Goal: Transaction & Acquisition: Purchase product/service

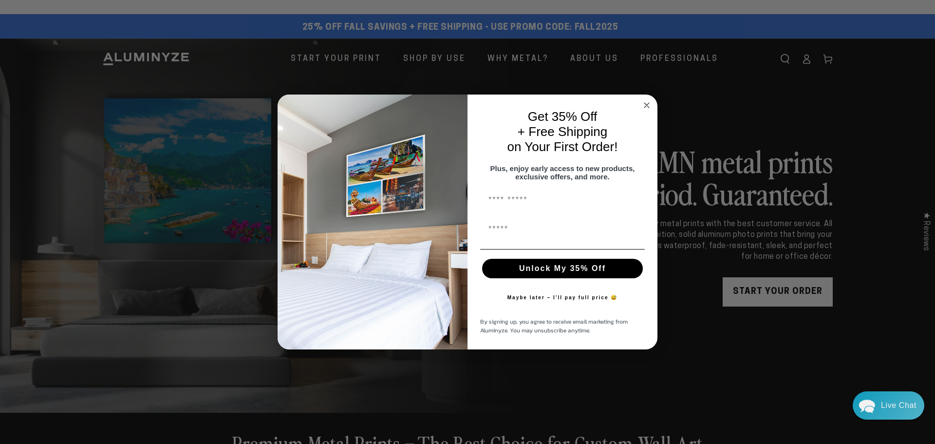
click at [644, 101] on circle "Close dialog" at bounding box center [646, 104] width 11 height 11
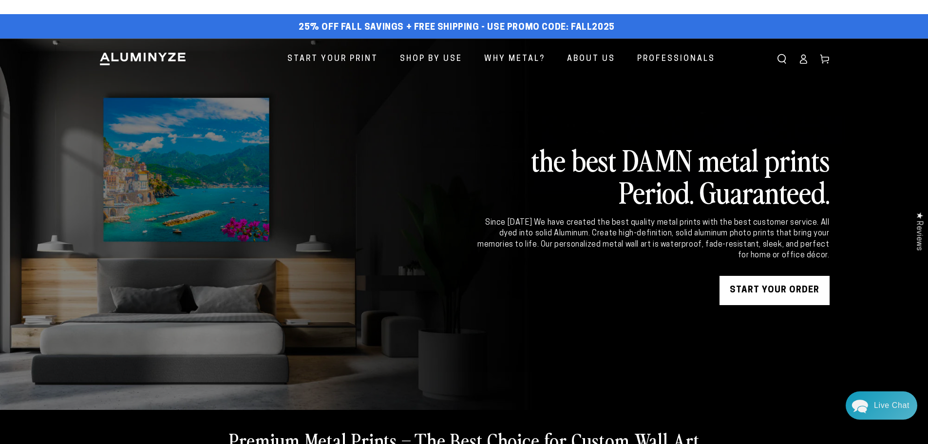
click at [793, 294] on link "START YOUR Order" at bounding box center [774, 290] width 110 height 29
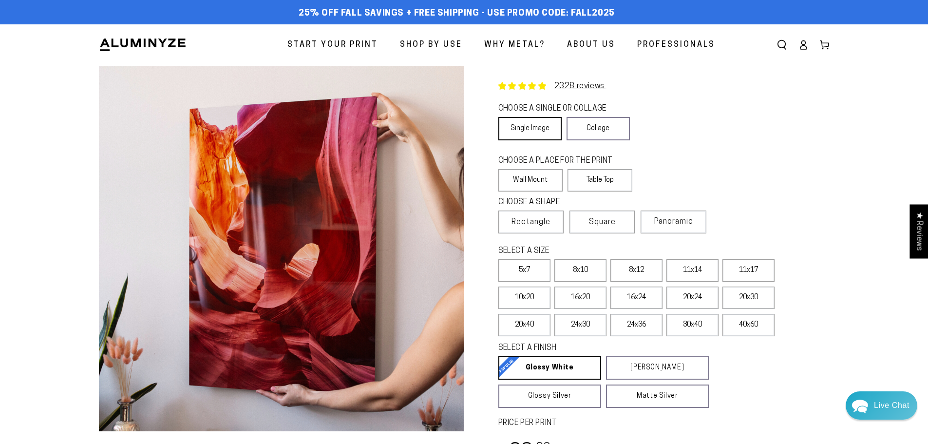
click at [528, 119] on link "Single Image" at bounding box center [529, 128] width 63 height 23
click at [517, 176] on label "Wall Mount" at bounding box center [530, 180] width 65 height 22
click at [658, 224] on span "Panoramic" at bounding box center [673, 222] width 39 height 8
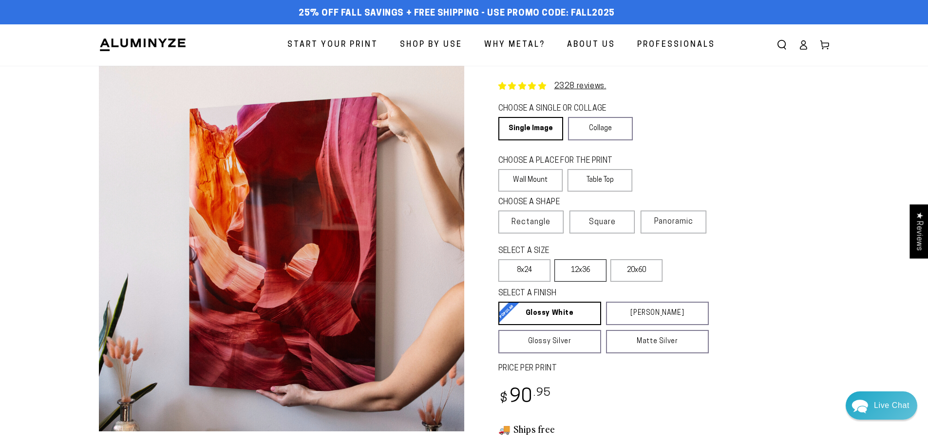
click at [595, 265] on label "12x36" at bounding box center [580, 270] width 52 height 22
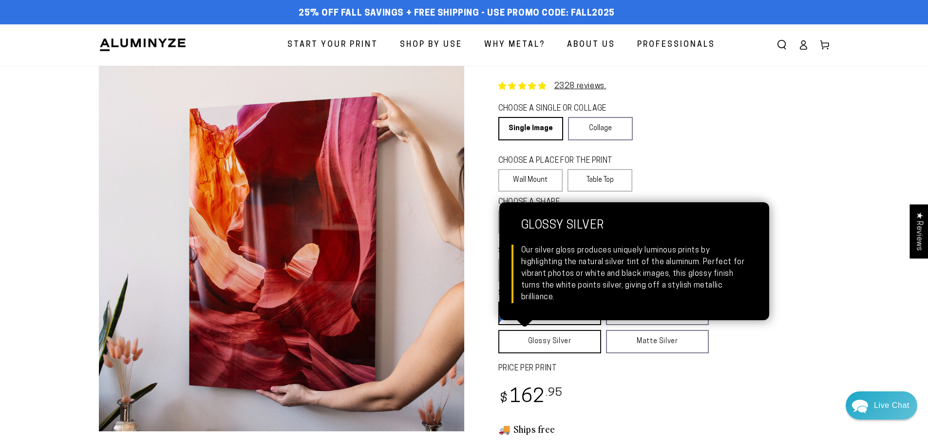
click at [542, 341] on link "Glossy Silver Glossy Silver Our silver gloss produces uniquely luminous prints …" at bounding box center [549, 341] width 103 height 23
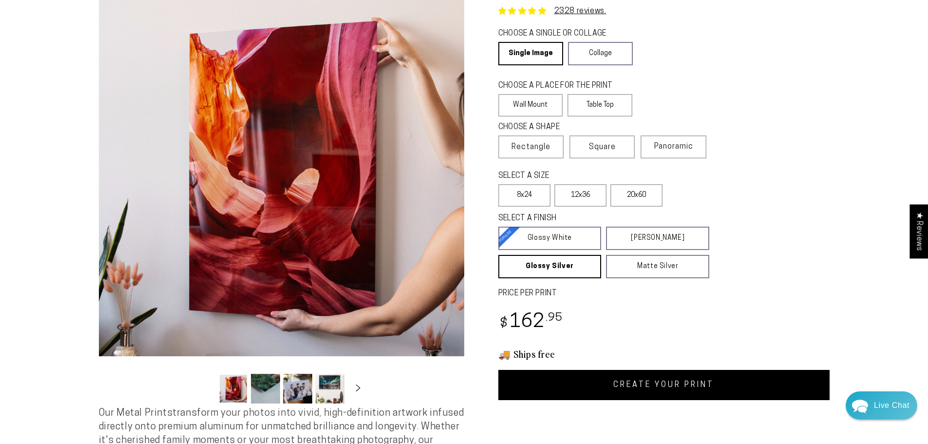
scroll to position [146, 0]
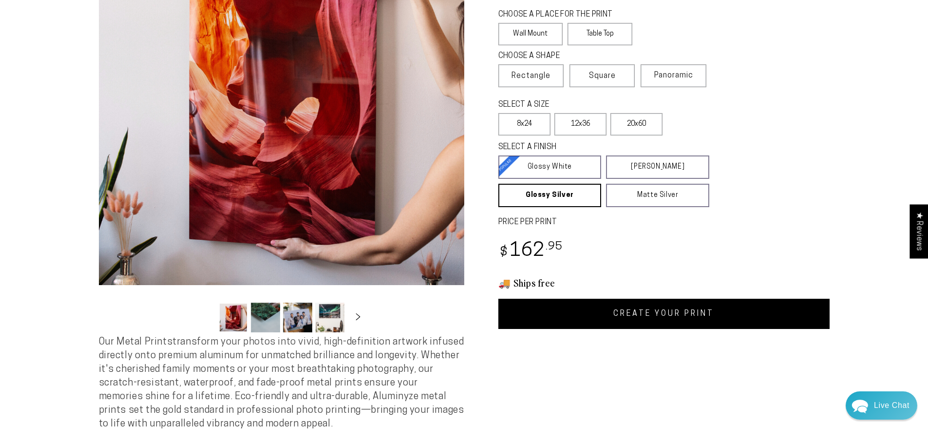
click at [275, 319] on button "Load image 2 in gallery view" at bounding box center [265, 317] width 29 height 30
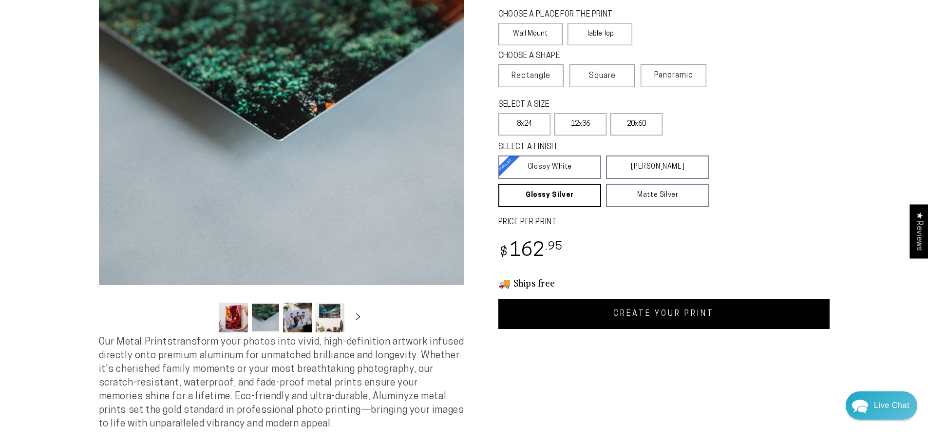
click at [298, 322] on button "Load image 3 in gallery view" at bounding box center [297, 317] width 29 height 30
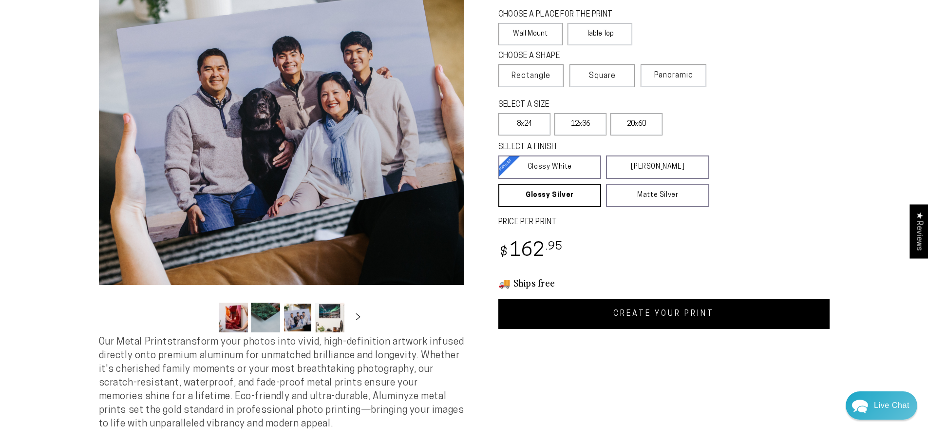
click at [332, 321] on button "Load image 4 in gallery view" at bounding box center [329, 317] width 29 height 30
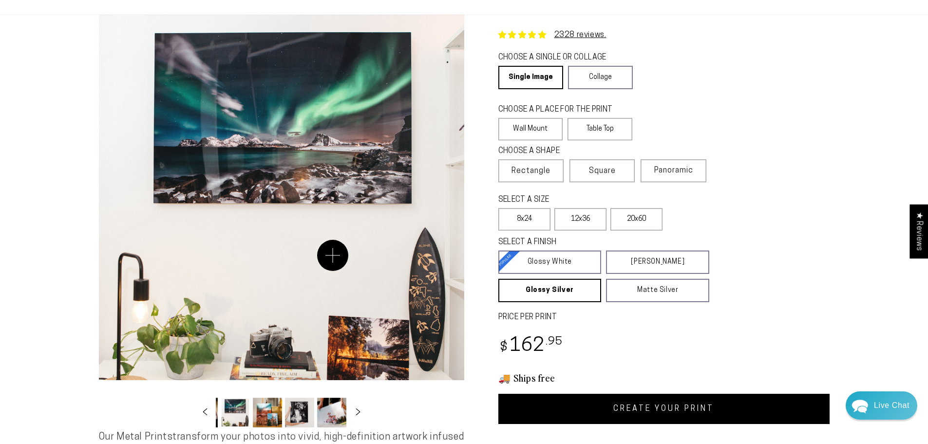
scroll to position [49, 0]
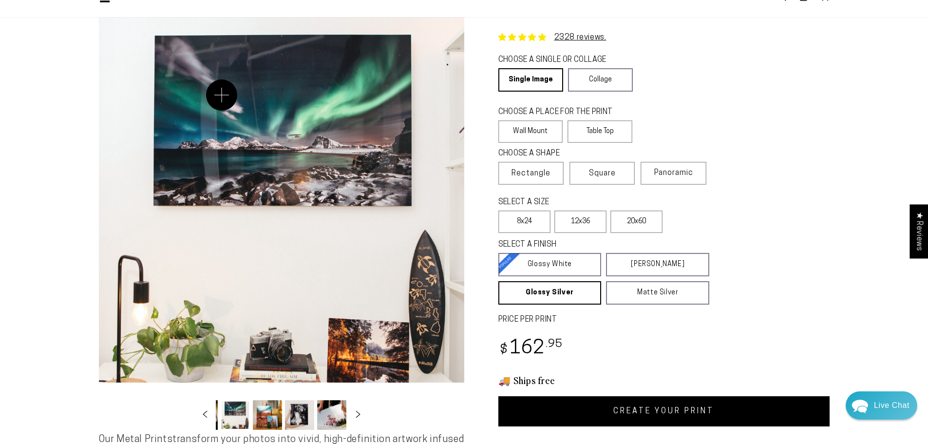
click at [222, 95] on button "Open media 4 in modal" at bounding box center [281, 199] width 365 height 365
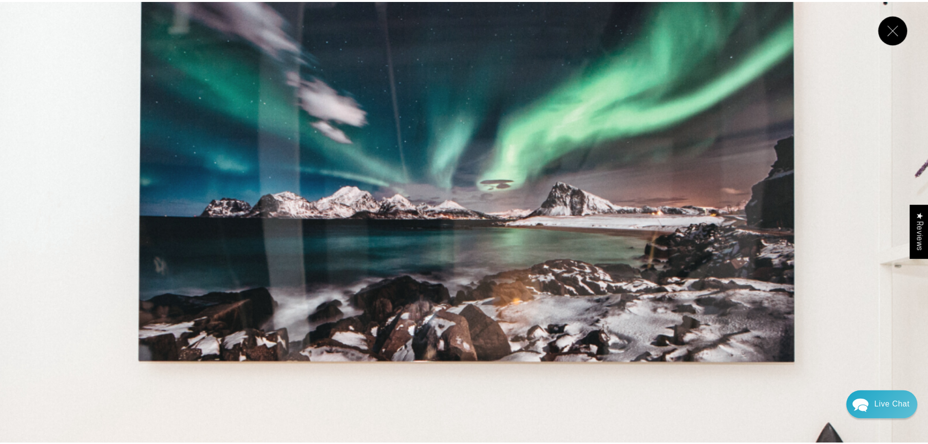
scroll to position [2929, 0]
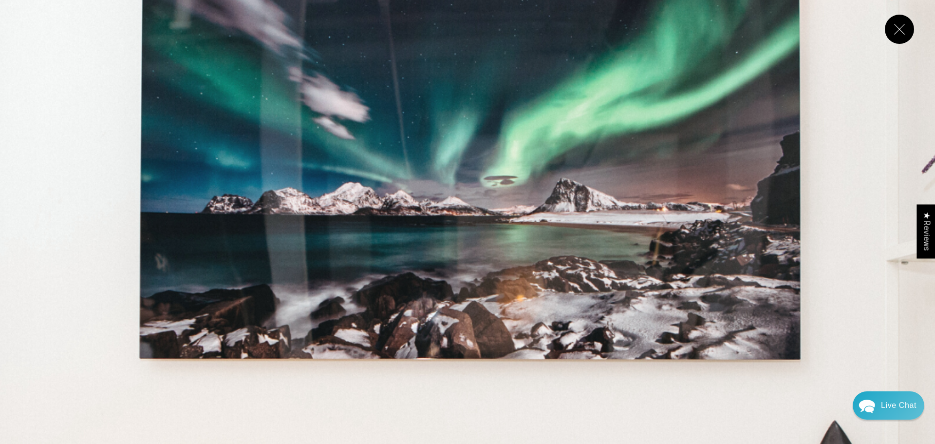
click at [901, 28] on button "Close" at bounding box center [899, 29] width 29 height 29
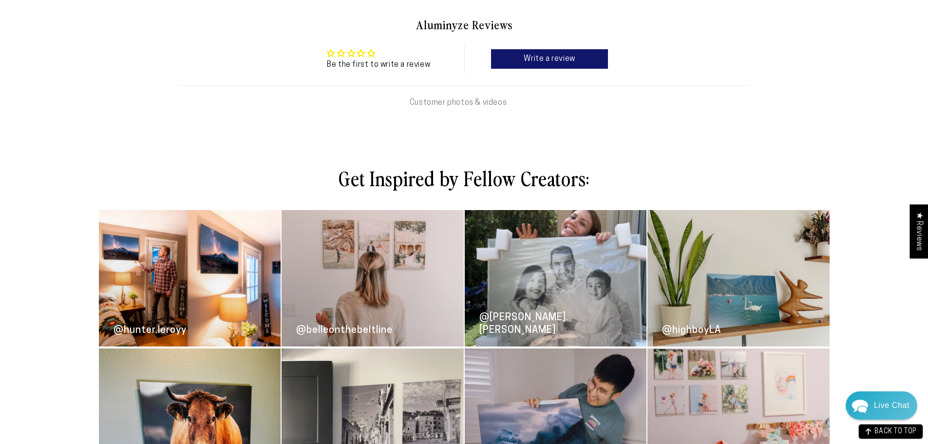
scroll to position [730, 0]
